Goal: Obtain resource: Obtain resource

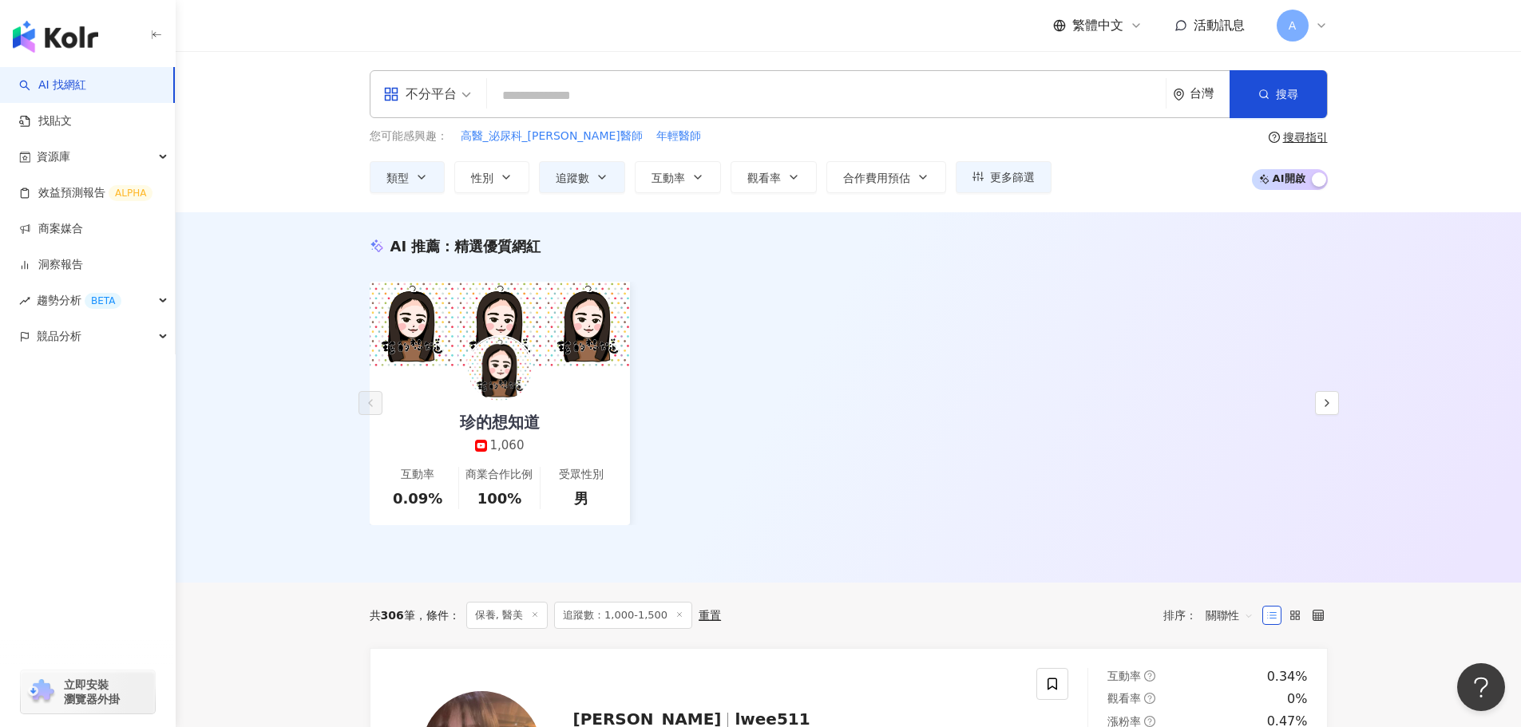
click at [662, 94] on input "search" at bounding box center [826, 96] width 666 height 30
paste input "**********"
type input "**********"
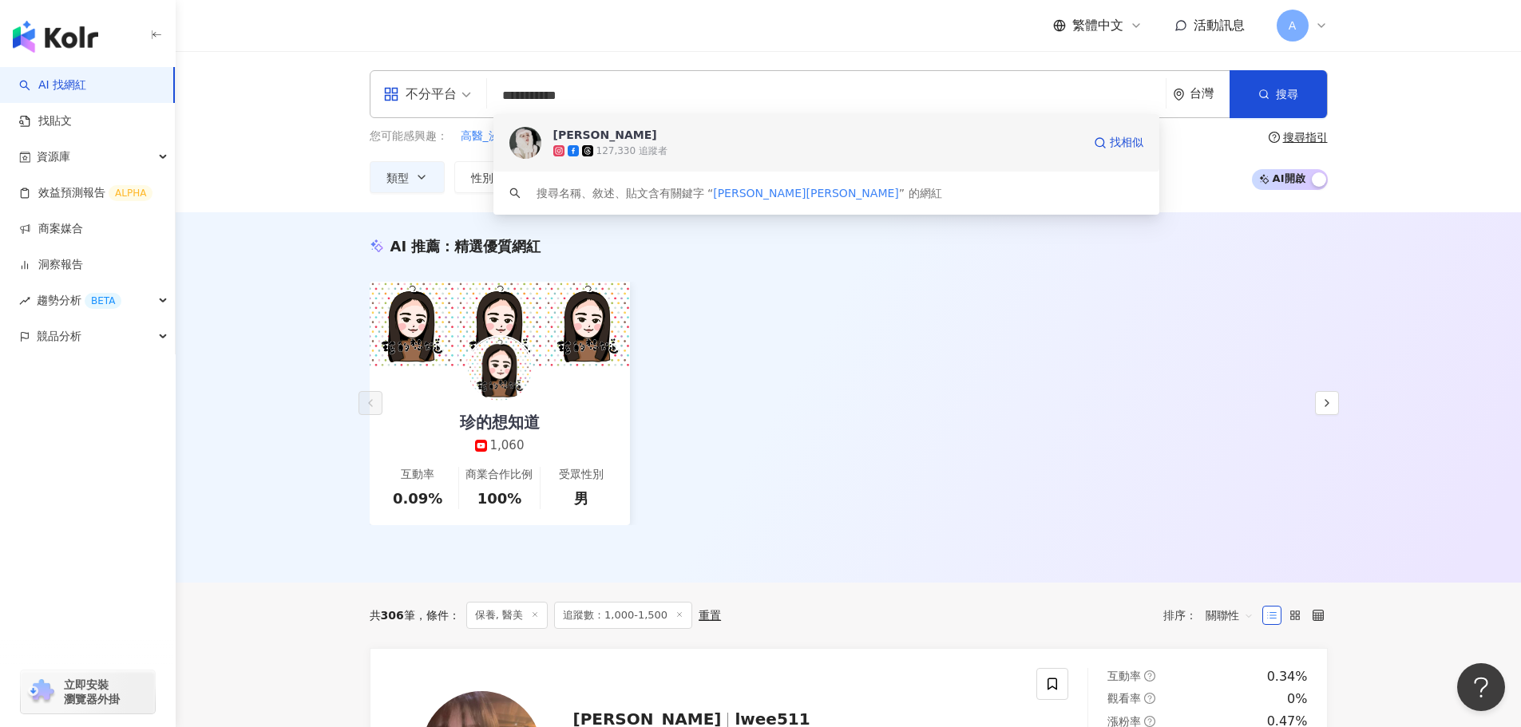
click at [695, 137] on span "佟凱玲Kylie" at bounding box center [817, 135] width 528 height 16
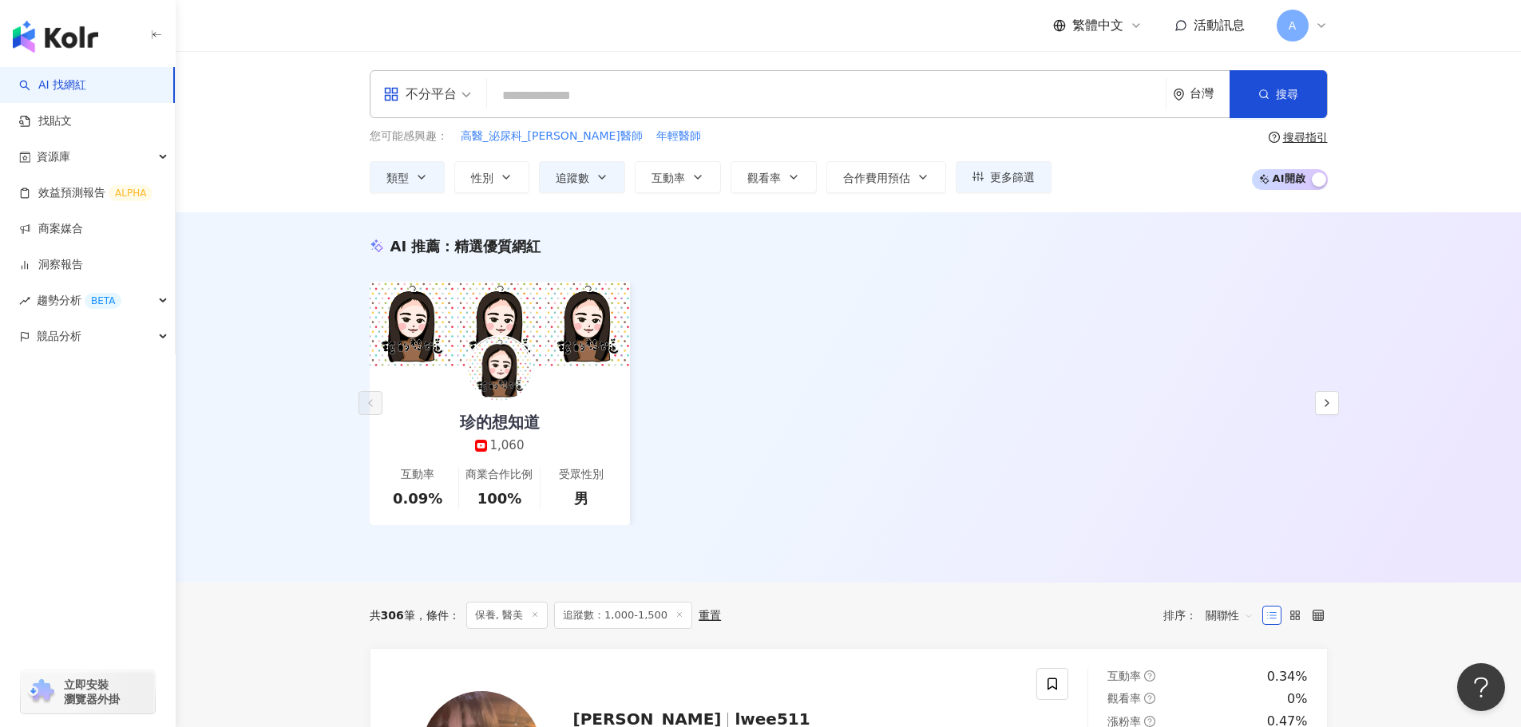
paste input "**********"
type input "**********"
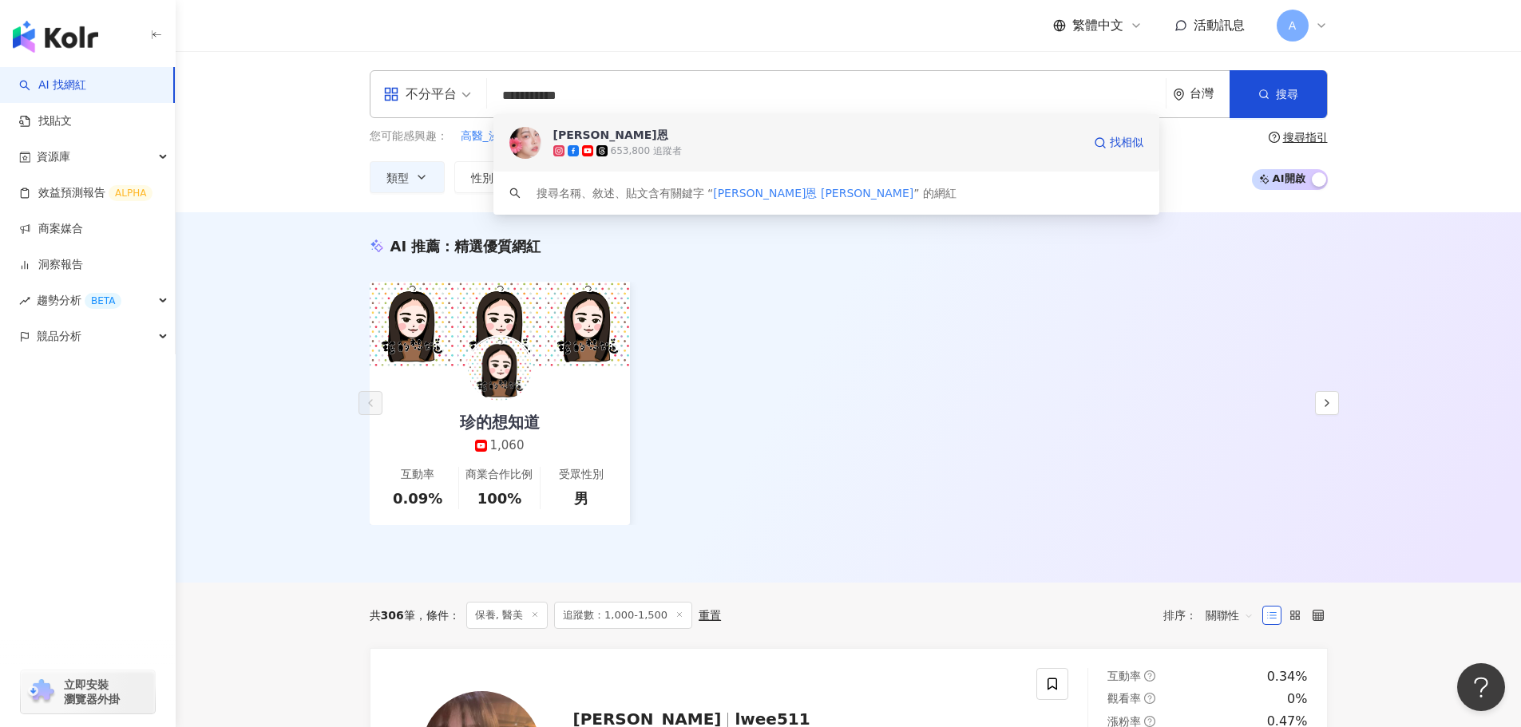
click at [677, 137] on span "[PERSON_NAME]恩" at bounding box center [817, 135] width 528 height 16
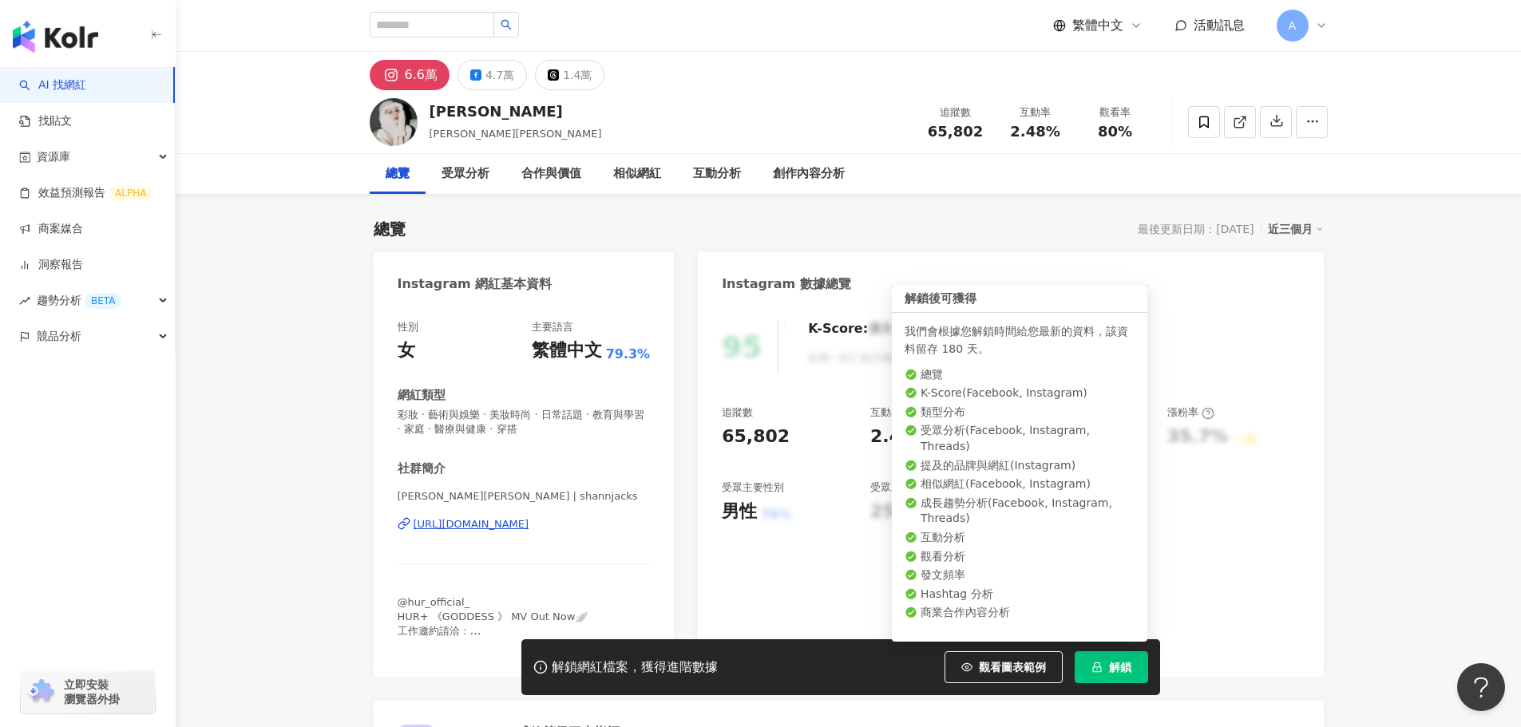
click at [1117, 671] on span "解鎖" at bounding box center [1120, 667] width 22 height 13
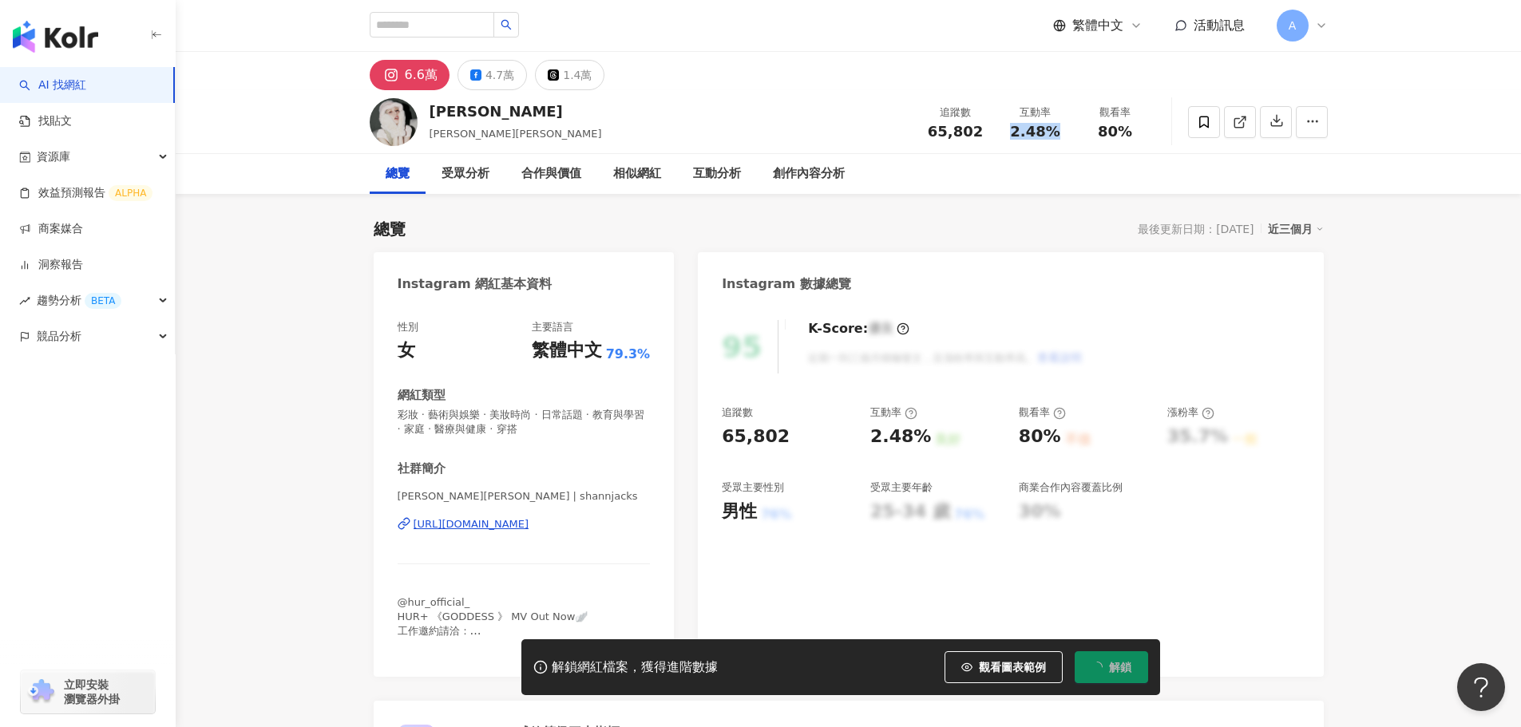
drag, startPoint x: 1007, startPoint y: 136, endPoint x: 1062, endPoint y: 129, distance: 56.4
click at [1062, 129] on div "2.48%" at bounding box center [1035, 132] width 61 height 16
copy span "2.48%"
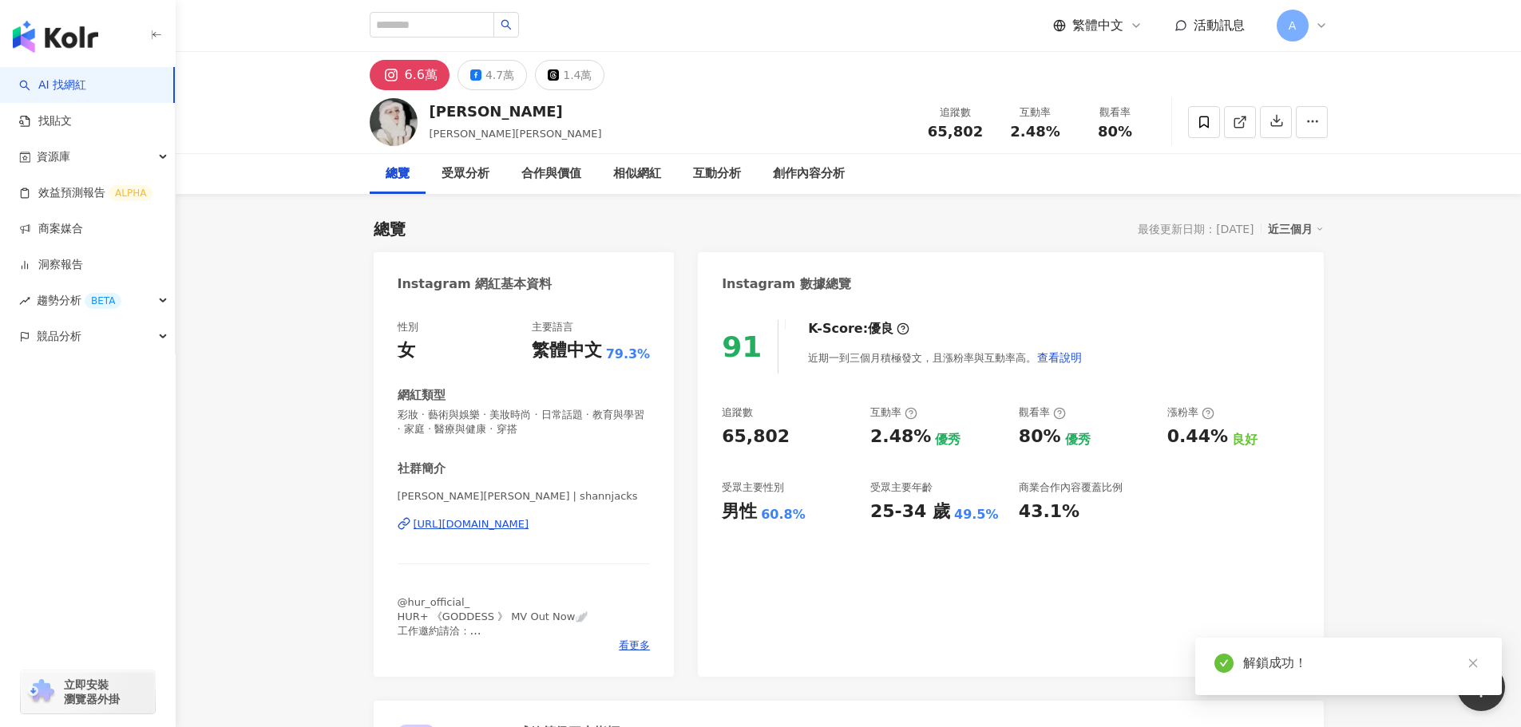
drag, startPoint x: 1058, startPoint y: 141, endPoint x: 689, endPoint y: 7, distance: 392.4
click at [1058, 136] on div "2.48%" at bounding box center [1035, 132] width 61 height 16
drag, startPoint x: 1125, startPoint y: 130, endPoint x: 1135, endPoint y: 132, distance: 9.7
click at [1135, 132] on div "80%" at bounding box center [1115, 132] width 61 height 16
click at [1256, 136] on div at bounding box center [1258, 122] width 140 height 48
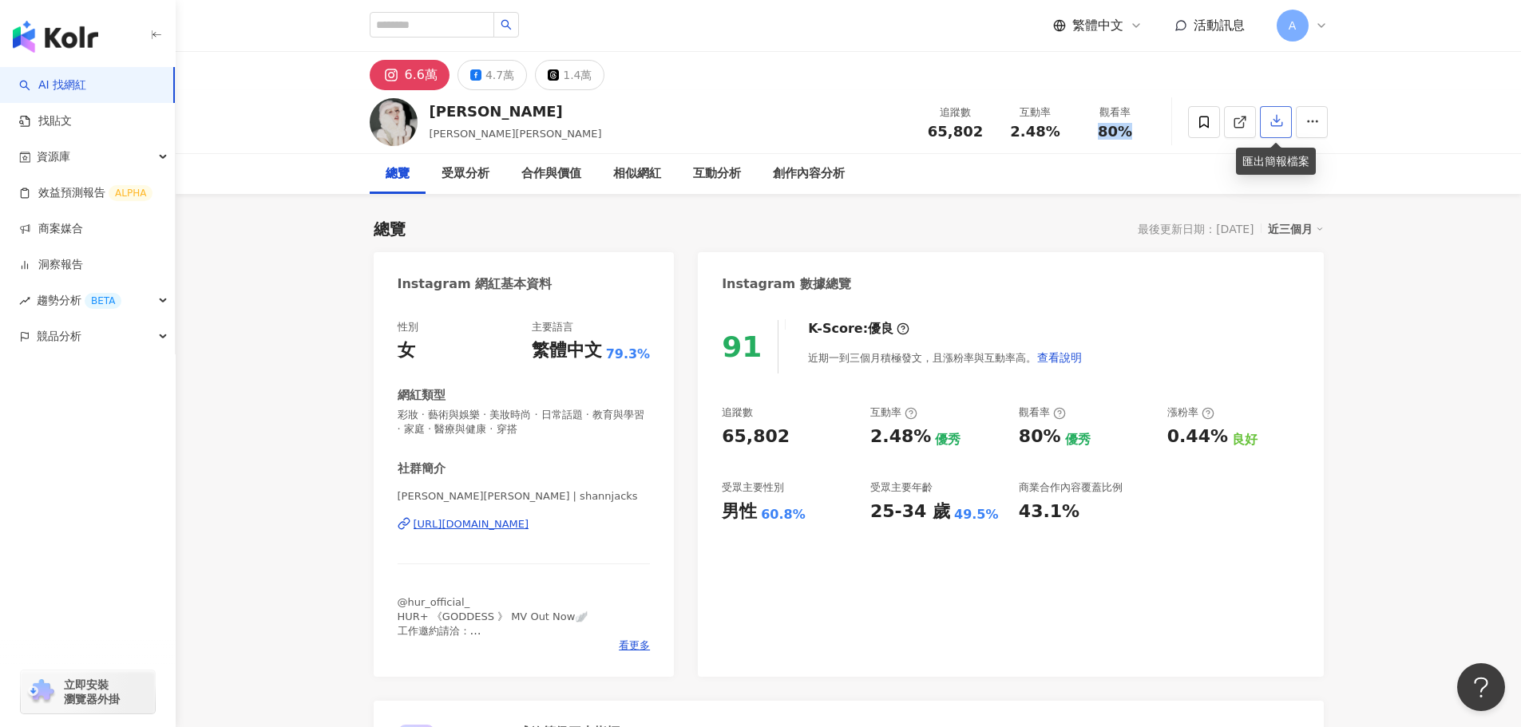
click at [1271, 136] on button "button" at bounding box center [1276, 122] width 32 height 32
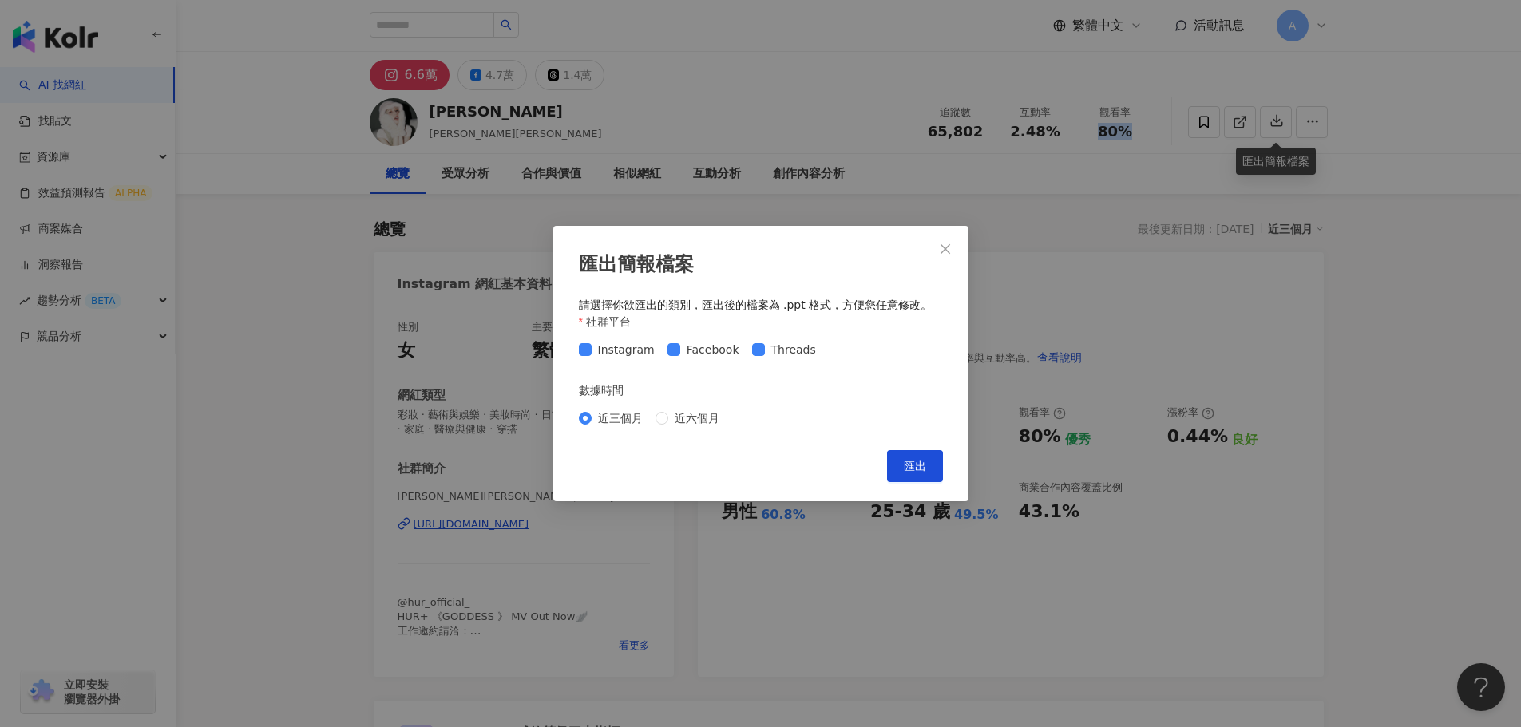
click at [921, 460] on span "匯出" at bounding box center [915, 466] width 22 height 13
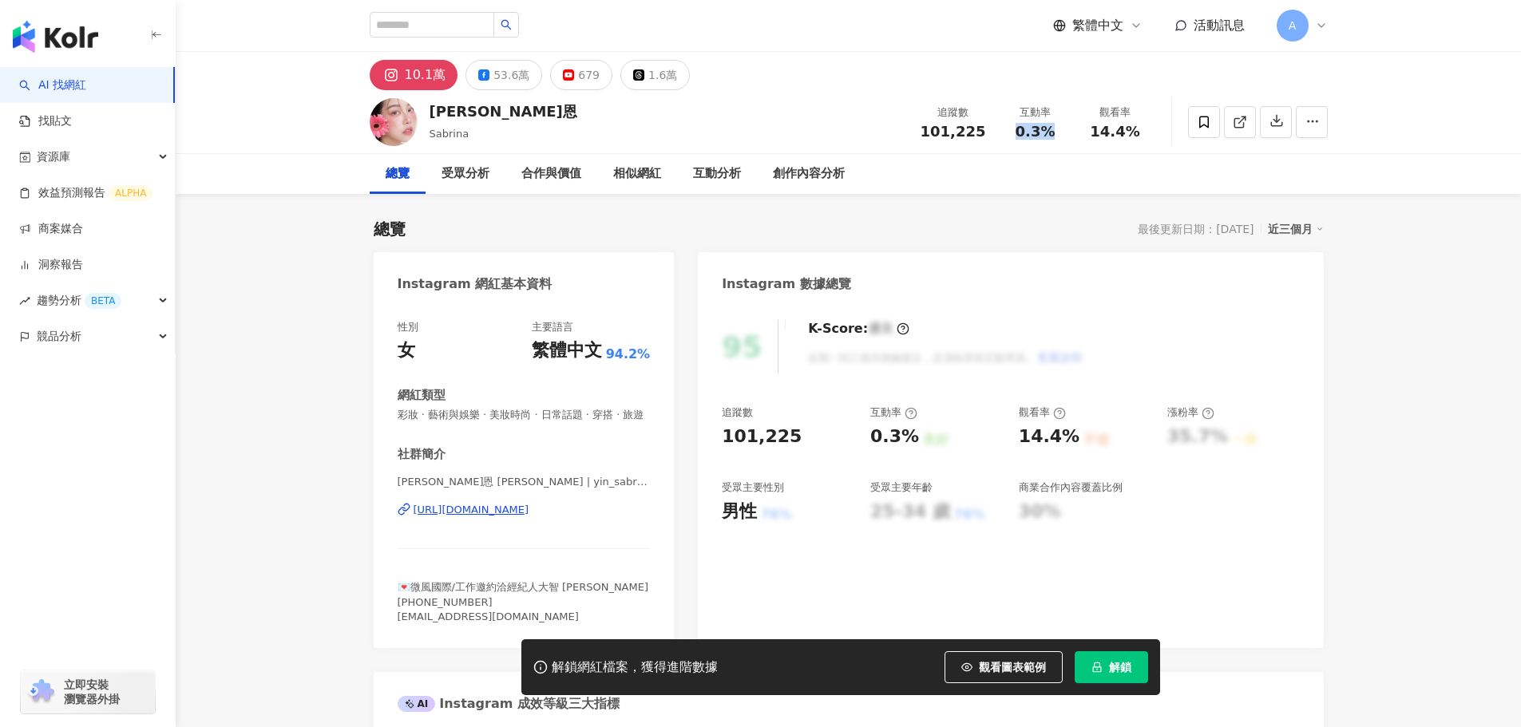
drag, startPoint x: 1046, startPoint y: 140, endPoint x: 1001, endPoint y: 125, distance: 48.0
click at [1046, 138] on div "0.3%" at bounding box center [1035, 132] width 61 height 16
copy span "0.3%"
drag, startPoint x: 1117, startPoint y: 139, endPoint x: 1141, endPoint y: 137, distance: 24.0
click at [1141, 137] on div "14.4%" at bounding box center [1115, 132] width 61 height 16
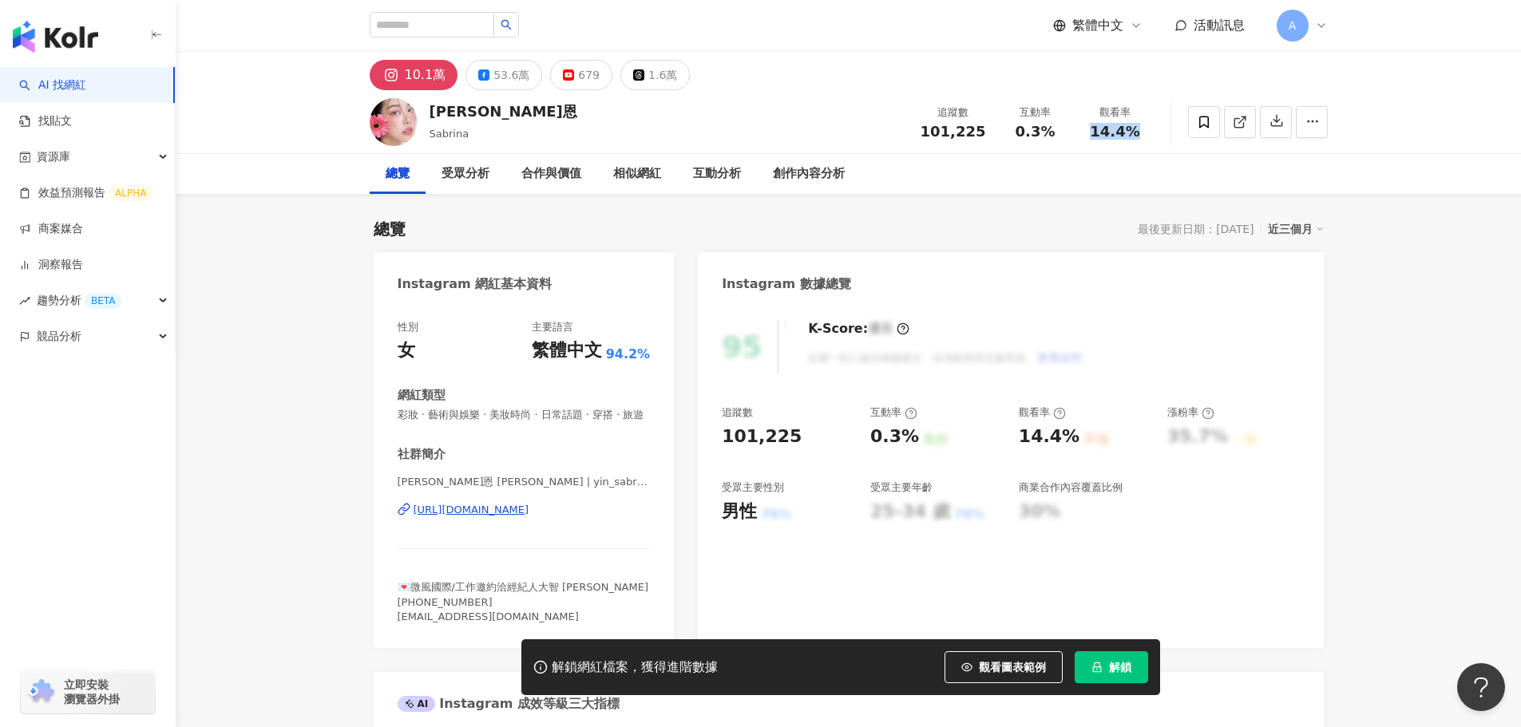
copy span "14.4%"
click at [1098, 659] on button "解鎖" at bounding box center [1110, 667] width 73 height 32
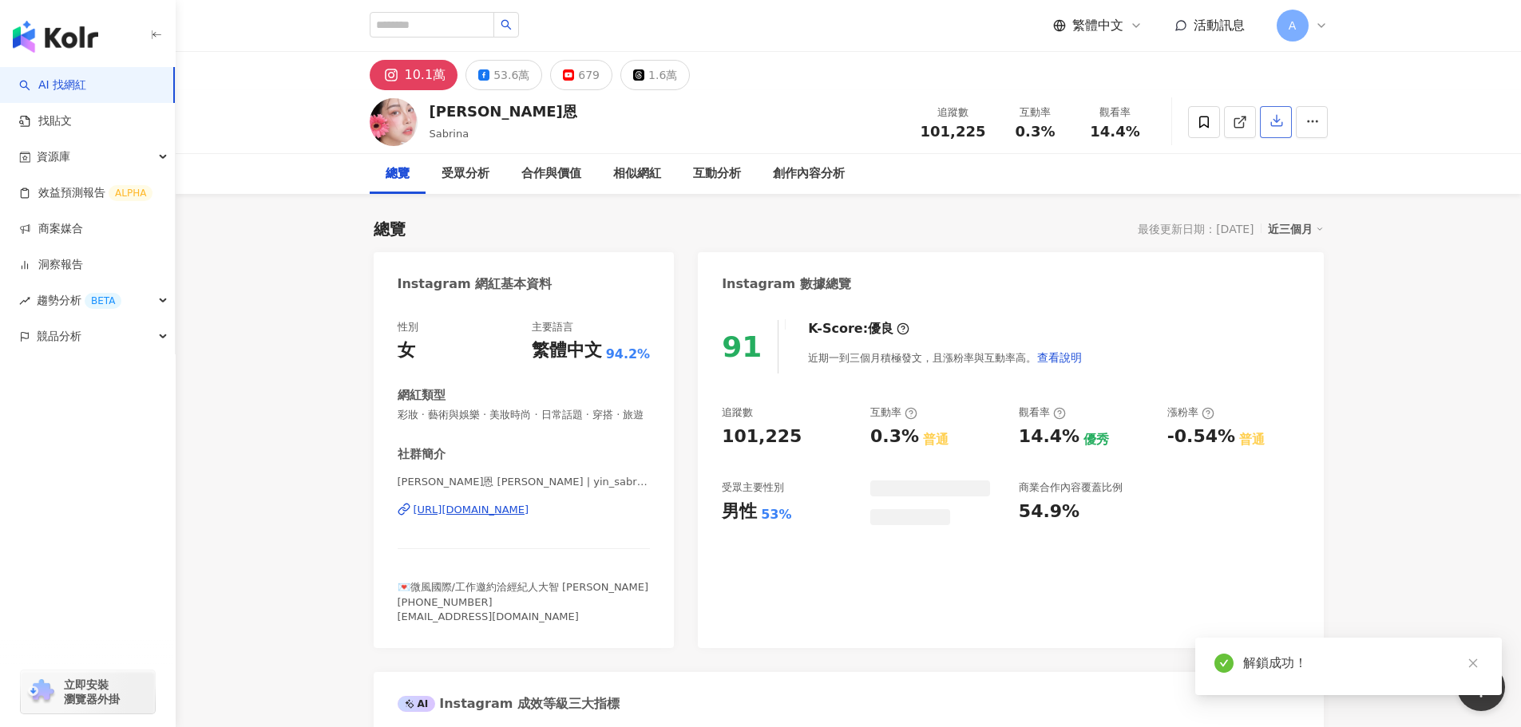
click at [1277, 128] on icon "button" at bounding box center [1276, 120] width 14 height 14
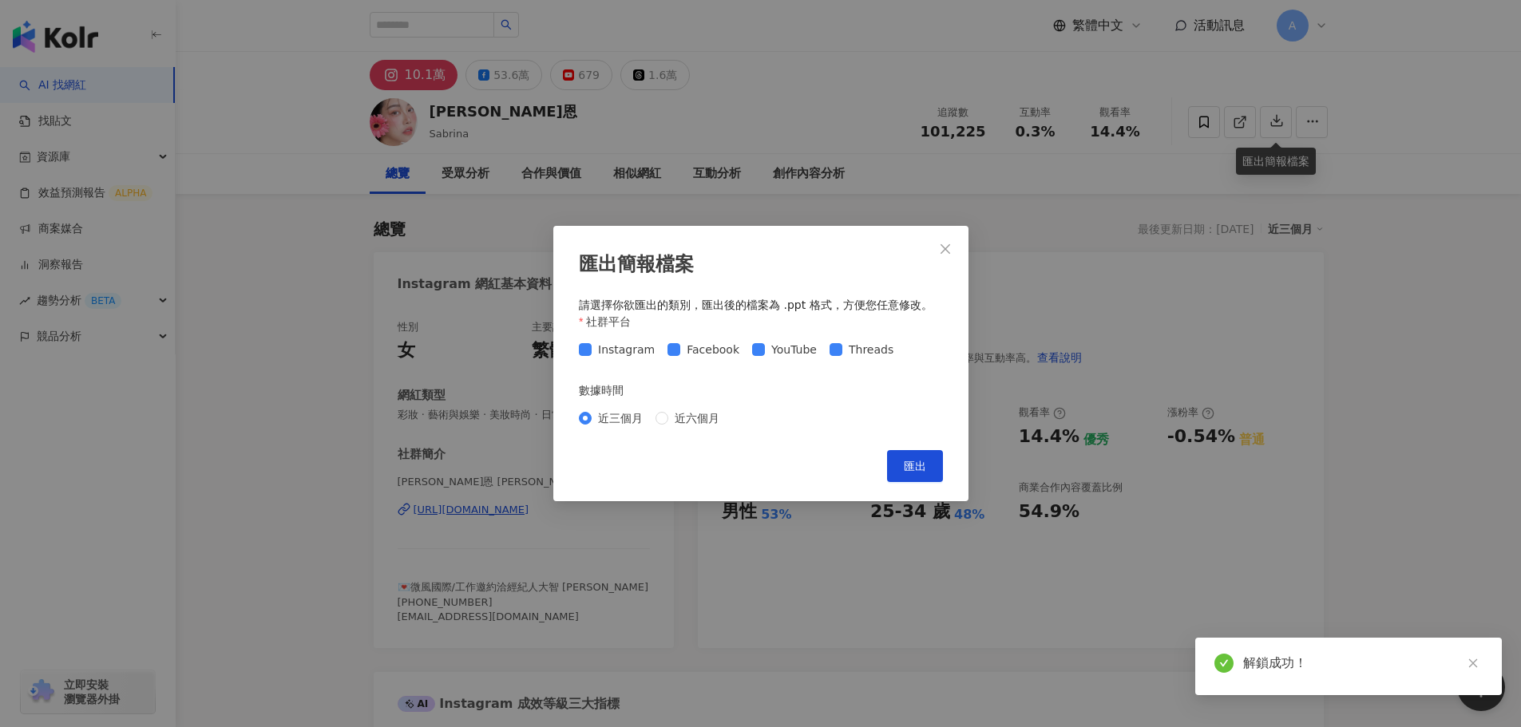
click at [1333, 133] on div "匯出簡報檔案 請選擇你欲匯出的類別，匯出後的檔案為 .ppt 格式，方便您任意修改。 社群平台 Instagram Facebook YouTube Thre…" at bounding box center [760, 363] width 1521 height 727
click at [935, 453] on div "匯出簡報檔案 請選擇你欲匯出的類別，匯出後的檔案為 .ppt 格式，方便您任意修改。 社群平台 Instagram Facebook YouTube Thre…" at bounding box center [760, 363] width 1521 height 727
click at [935, 462] on button "匯出" at bounding box center [915, 466] width 56 height 32
